Goal: Task Accomplishment & Management: Complete application form

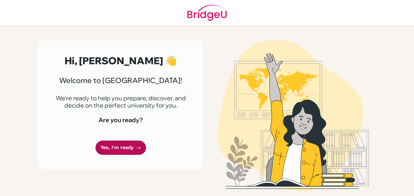
click at [122, 143] on link "Yes, I'm ready" at bounding box center [121, 148] width 51 height 14
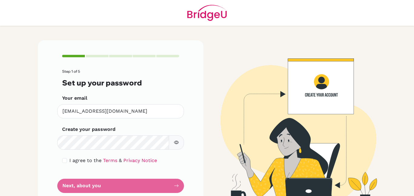
click at [176, 143] on icon "button" at bounding box center [177, 143] width 2 height 2
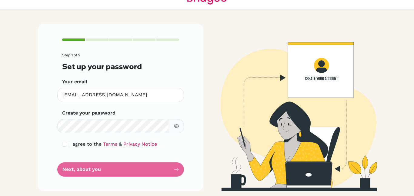
click at [44, 127] on div "Step 1 of 5 Set up your password Your email nishanvanz@gmail.com Invalid email …" at bounding box center [121, 107] width 166 height 167
click at [75, 144] on span "I agree to the" at bounding box center [85, 144] width 32 height 6
click at [69, 144] on div "I agree to the Terms & Privacy Notice" at bounding box center [120, 144] width 117 height 7
click at [65, 144] on input "checkbox" at bounding box center [64, 144] width 5 height 5
checkbox input "true"
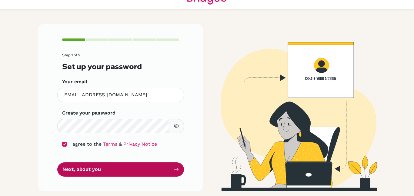
click at [113, 166] on button "Next, about you" at bounding box center [120, 170] width 127 height 14
